Goal: Book appointment/travel/reservation

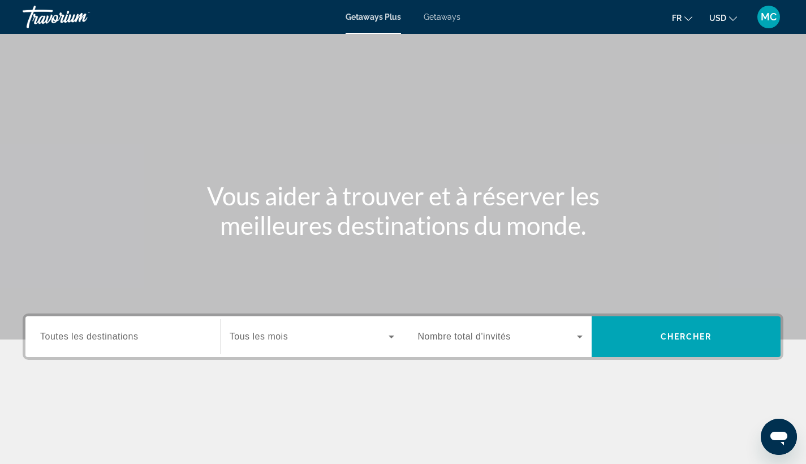
click at [119, 340] on span "Toutes les destinations" at bounding box center [89, 336] width 98 height 10
click at [119, 340] on input "Destination Toutes les destinations" at bounding box center [122, 337] width 165 height 14
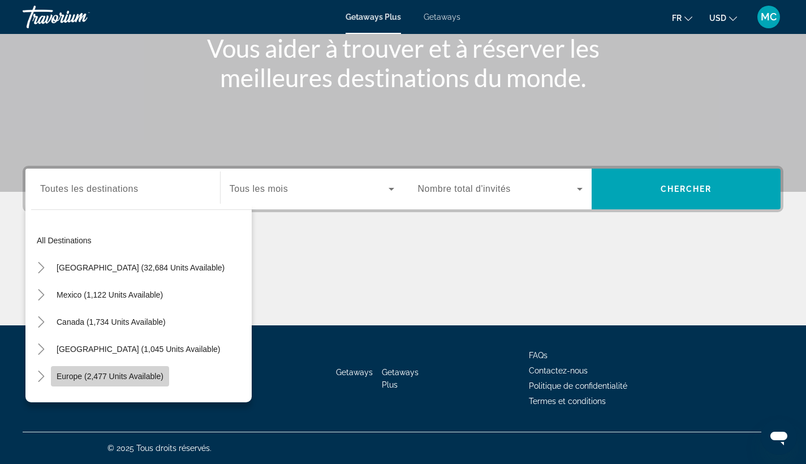
click at [118, 370] on span "Search widget" at bounding box center [110, 375] width 118 height 27
type input "**********"
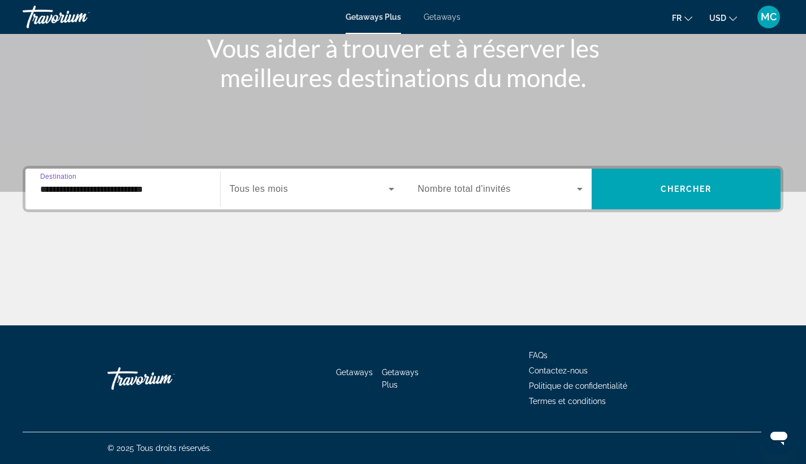
click at [270, 191] on span "Tous les mois" at bounding box center [259, 189] width 58 height 10
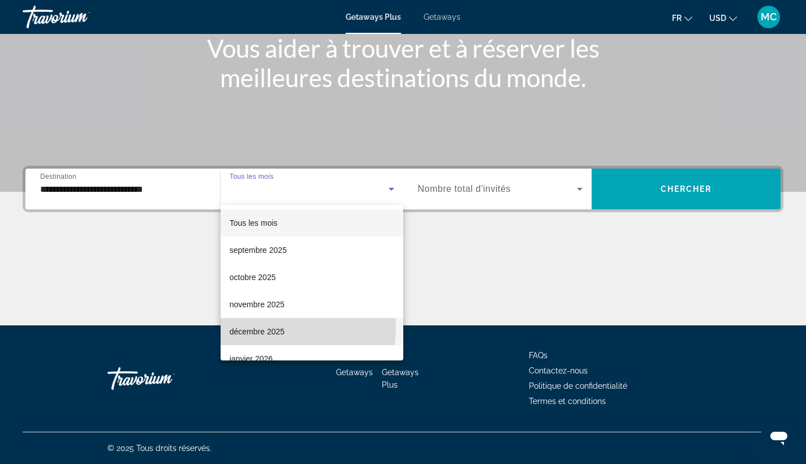
click at [271, 327] on span "décembre 2025" at bounding box center [257, 332] width 55 height 14
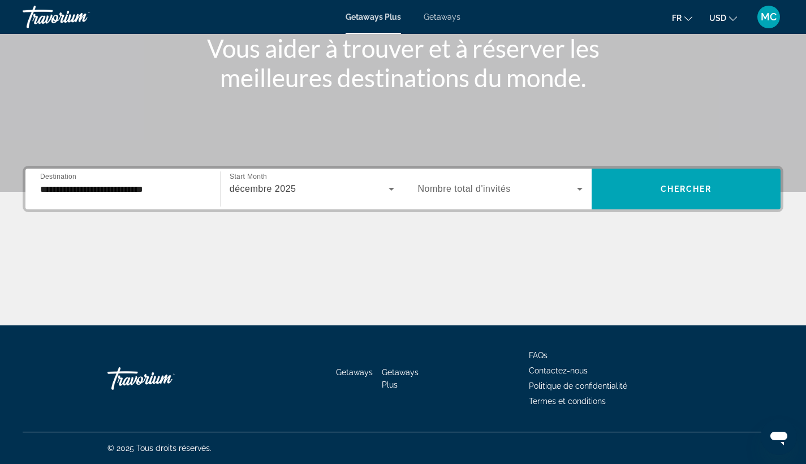
click at [448, 197] on div "Search widget" at bounding box center [500, 189] width 165 height 32
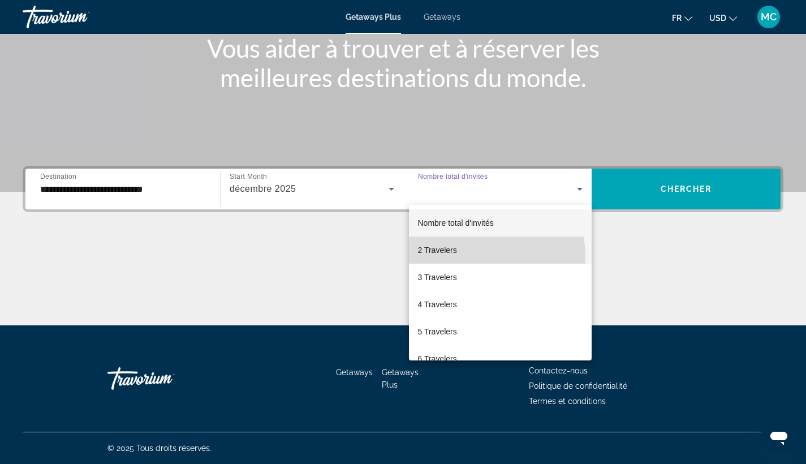
click at [456, 258] on mat-option "2 Travelers" at bounding box center [500, 249] width 183 height 27
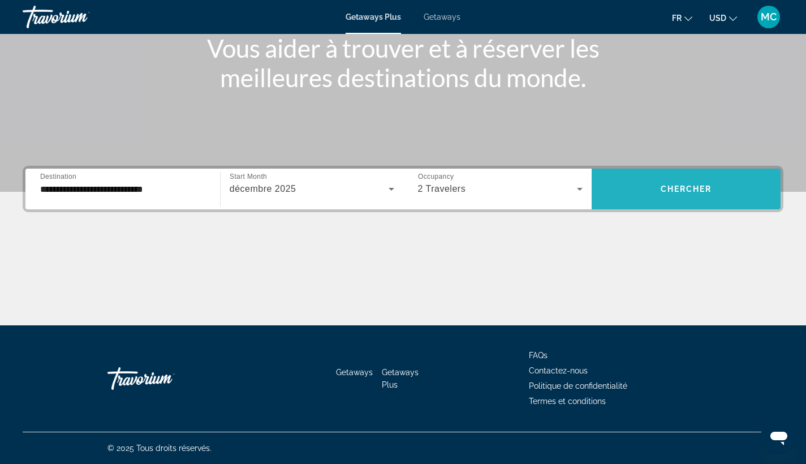
click at [669, 205] on span "Search widget" at bounding box center [686, 189] width 189 height 41
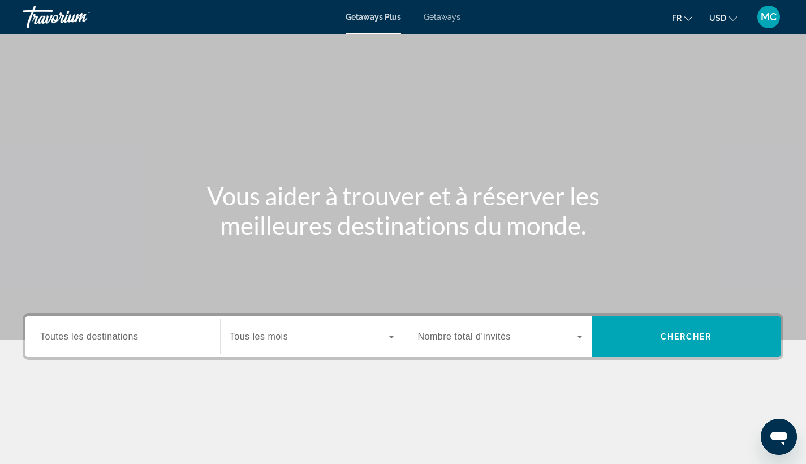
click at [148, 327] on div "Search widget" at bounding box center [122, 337] width 165 height 32
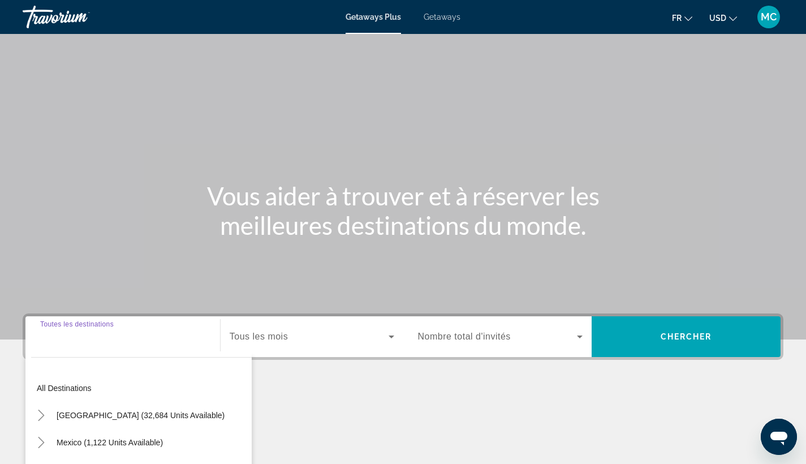
scroll to position [148, 0]
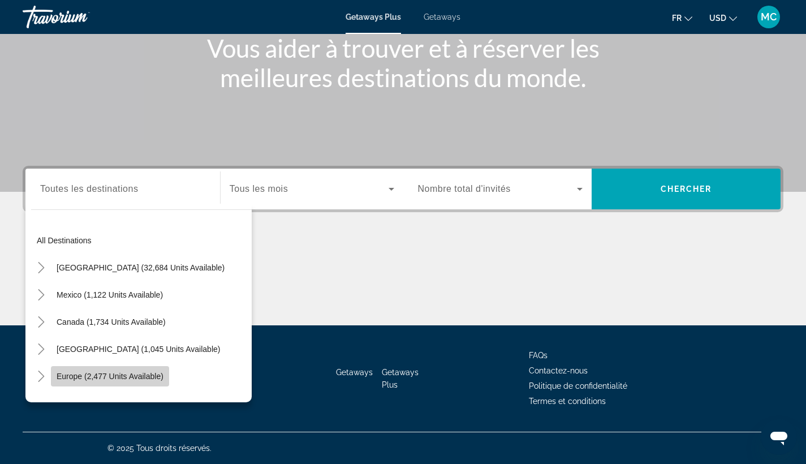
click at [134, 377] on span "Europe (2,477 units available)" at bounding box center [110, 376] width 107 height 9
type input "**********"
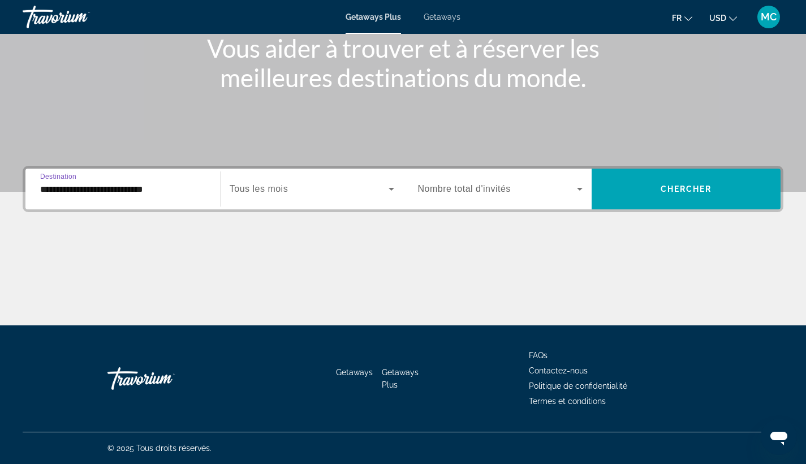
click at [283, 193] on span "Tous les mois" at bounding box center [259, 189] width 58 height 10
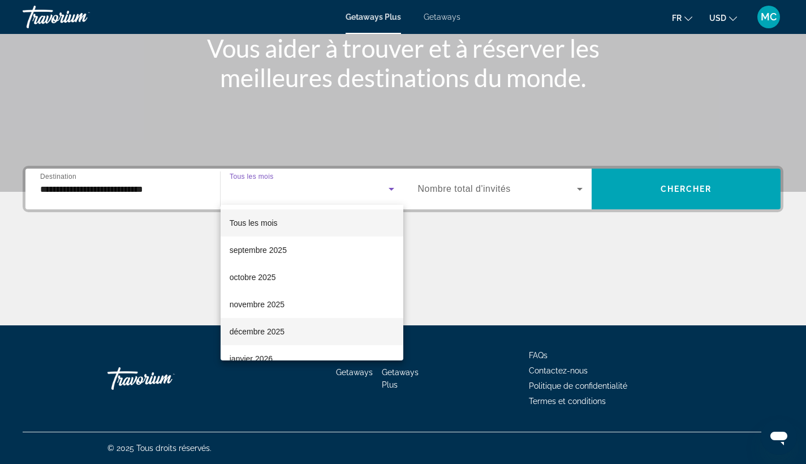
click at [265, 333] on span "décembre 2025" at bounding box center [257, 332] width 55 height 14
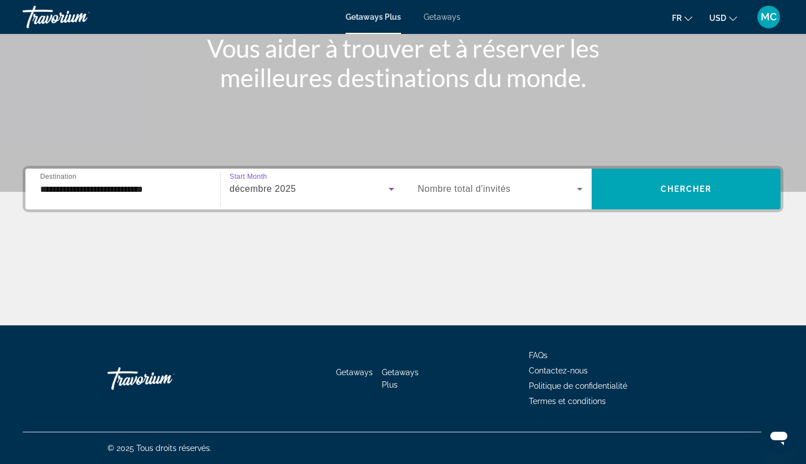
click at [504, 205] on div "Occupancy Nombre total d'invités" at bounding box center [500, 189] width 183 height 41
click at [494, 195] on span "Search widget" at bounding box center [497, 189] width 159 height 14
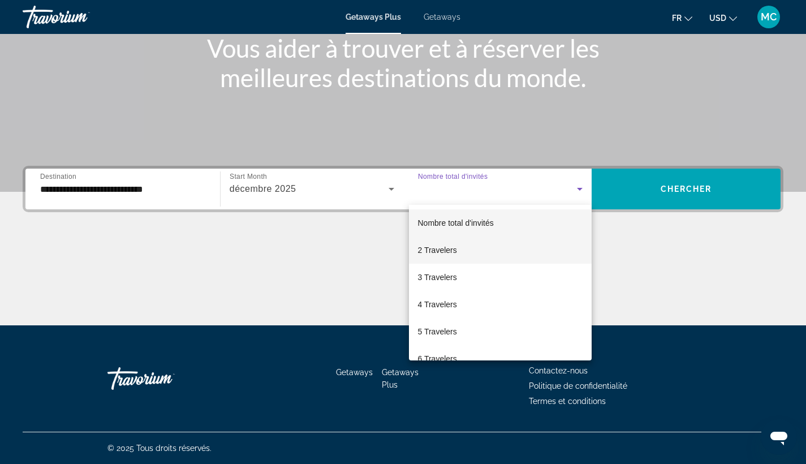
click at [438, 253] on span "2 Travelers" at bounding box center [437, 250] width 39 height 14
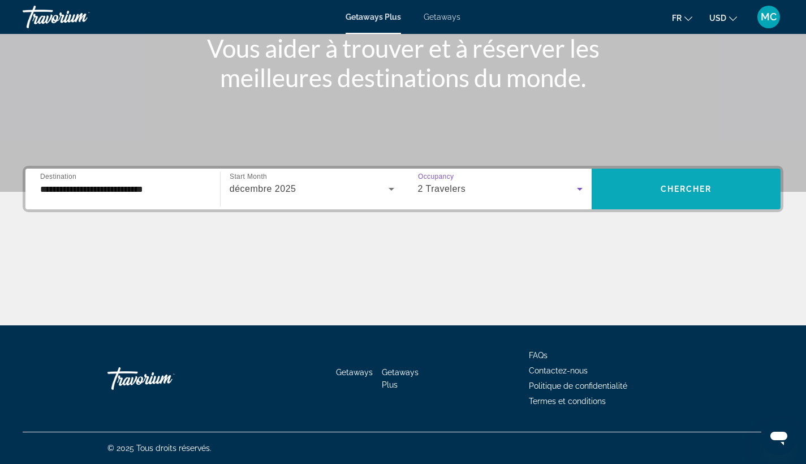
click at [648, 189] on span "Search widget" at bounding box center [686, 188] width 189 height 27
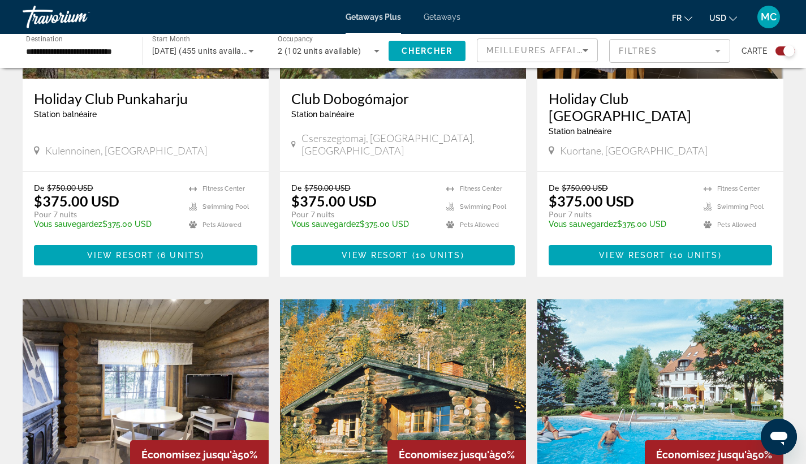
scroll to position [817, 0]
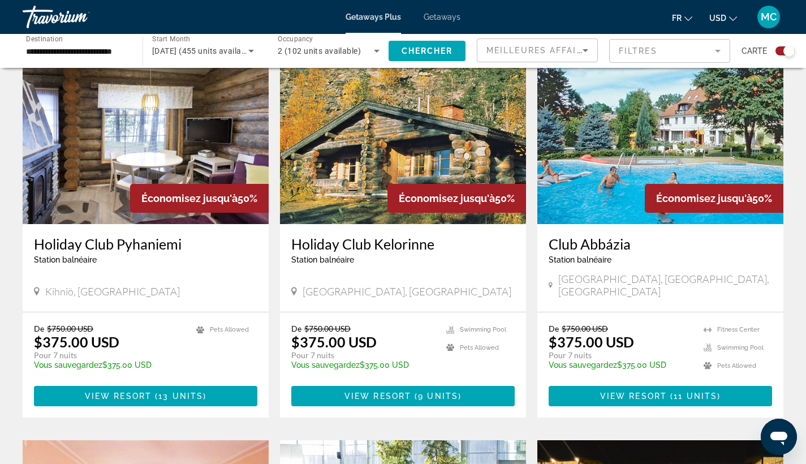
click at [615, 127] on img "Main content" at bounding box center [660, 133] width 246 height 181
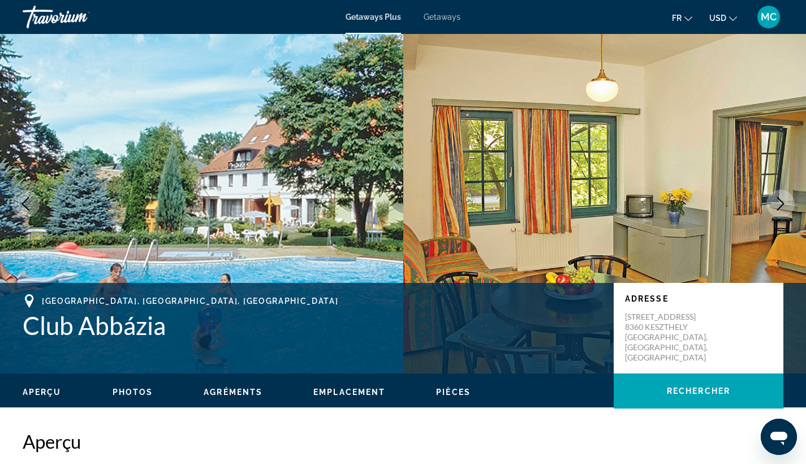
scroll to position [2, 0]
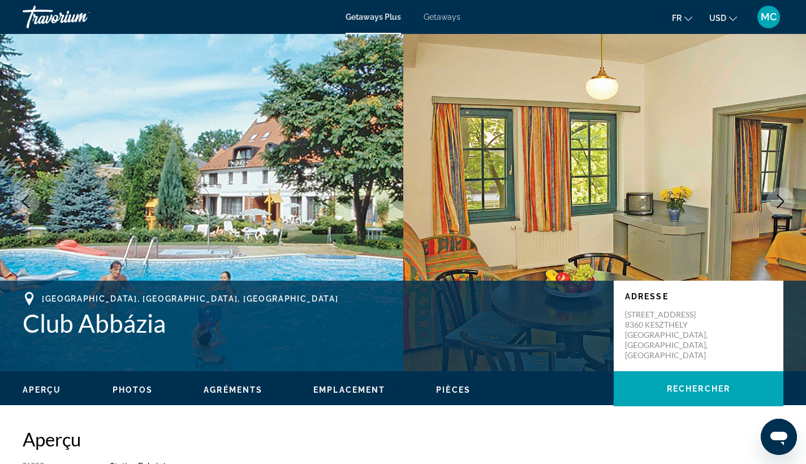
click at [775, 201] on icon "Next image" at bounding box center [781, 202] width 14 height 14
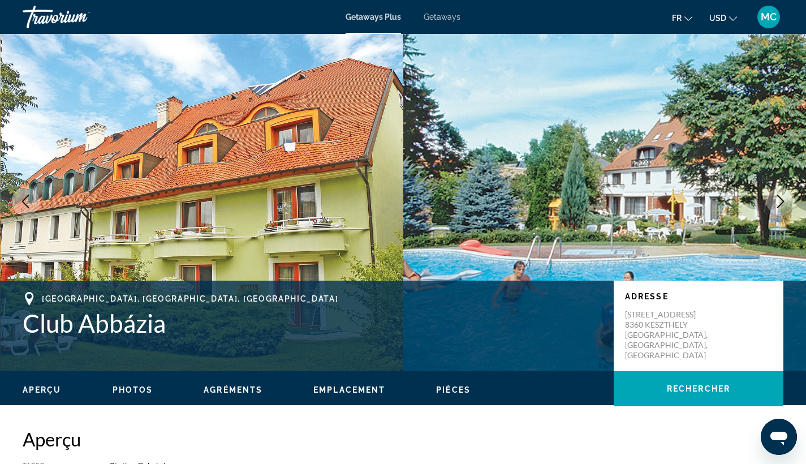
click at [773, 200] on button "Next image" at bounding box center [780, 201] width 28 height 28
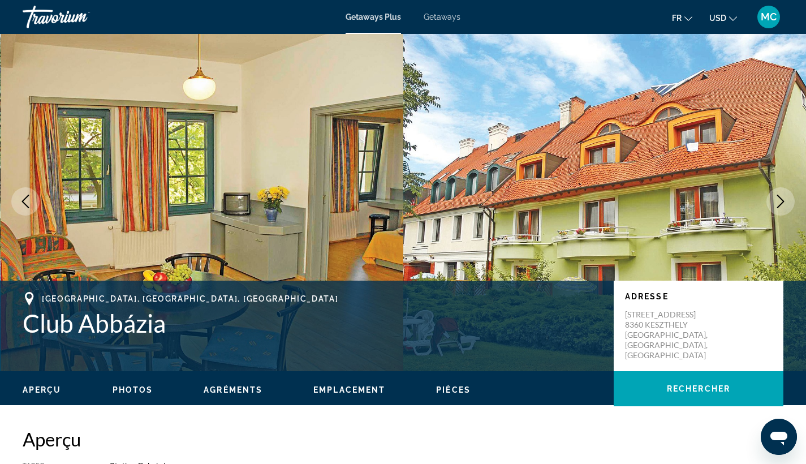
click at [773, 200] on button "Next image" at bounding box center [780, 201] width 28 height 28
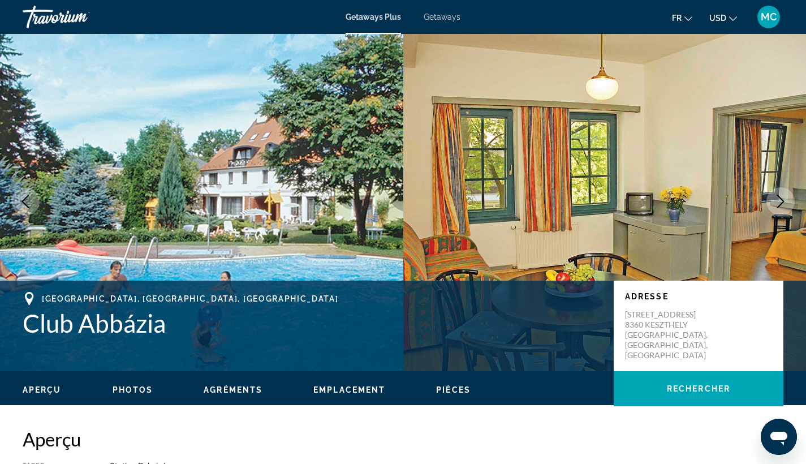
click at [773, 200] on button "Next image" at bounding box center [780, 201] width 28 height 28
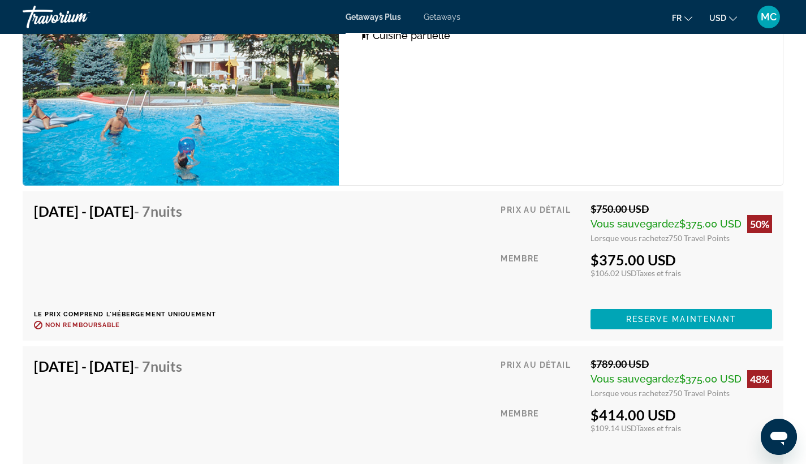
scroll to position [2033, 0]
